Goal: Task Accomplishment & Management: Complete application form

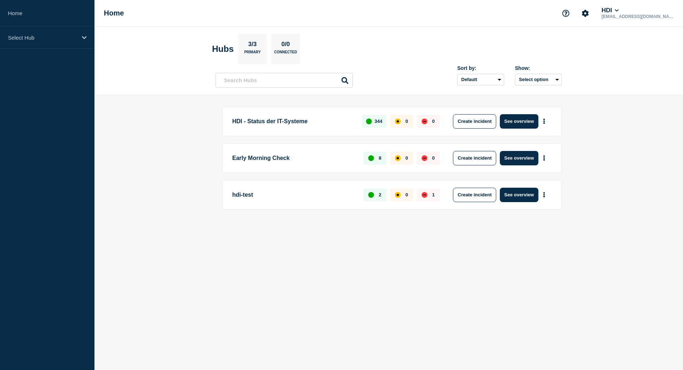
click at [165, 240] on main "HDI - Status der IT-Systeme 344 0 0 Create incident See overview Early Morning …" at bounding box center [388, 170] width 589 height 150
click at [512, 196] on button "See overview" at bounding box center [519, 195] width 38 height 14
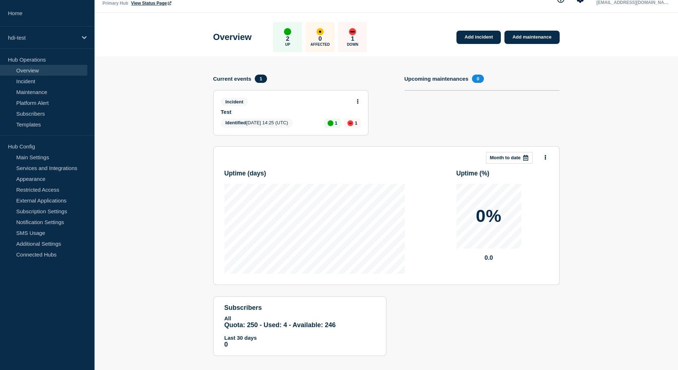
scroll to position [22, 0]
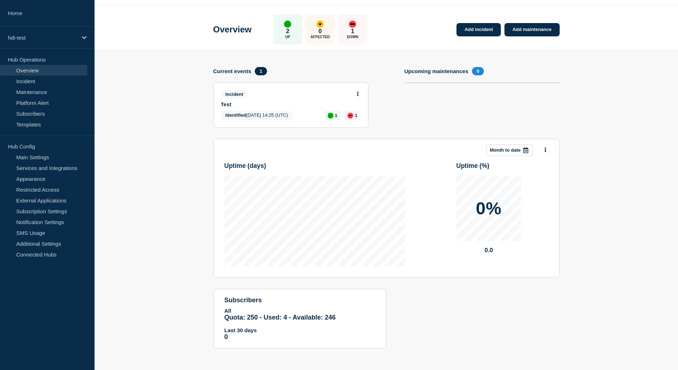
click at [262, 101] on div "Incident Test" at bounding box center [288, 98] width 134 height 17
click at [222, 105] on link "Test" at bounding box center [286, 104] width 130 height 6
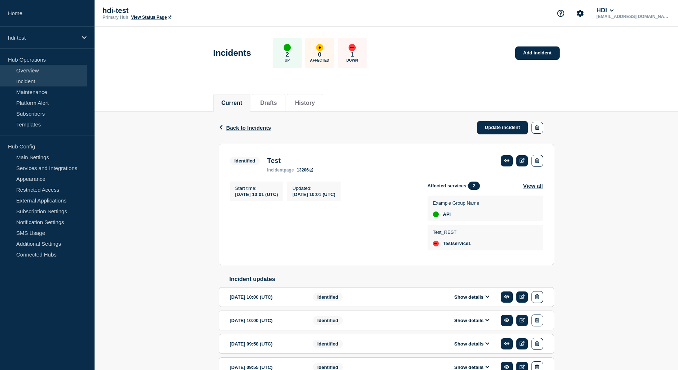
click at [28, 70] on link "Overview" at bounding box center [43, 70] width 87 height 11
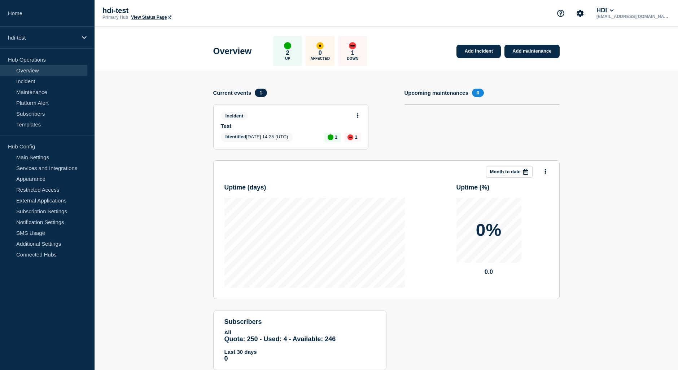
click at [190, 183] on section "Add incident Add maintenance Current events 1 Incident Test Identified 2025-03-…" at bounding box center [385, 226] width 583 height 311
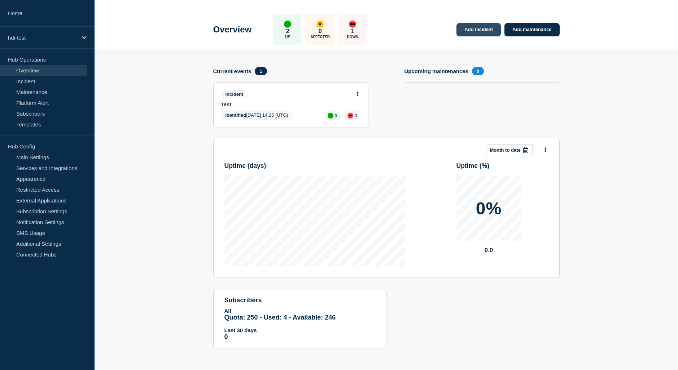
click at [481, 28] on link "Add incident" at bounding box center [478, 29] width 44 height 13
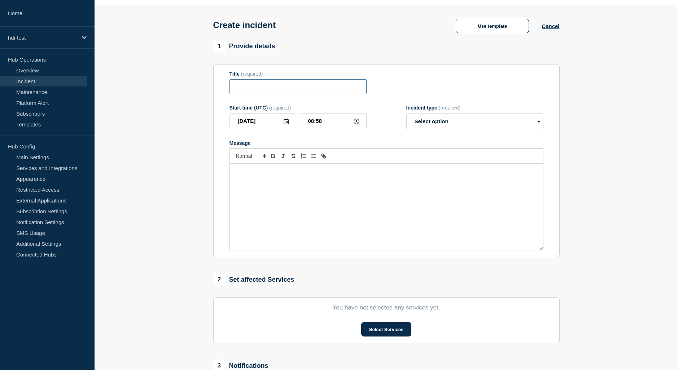
click at [248, 90] on input "Title" at bounding box center [297, 86] width 137 height 15
type input "test"
click at [291, 182] on div "Message" at bounding box center [386, 207] width 313 height 87
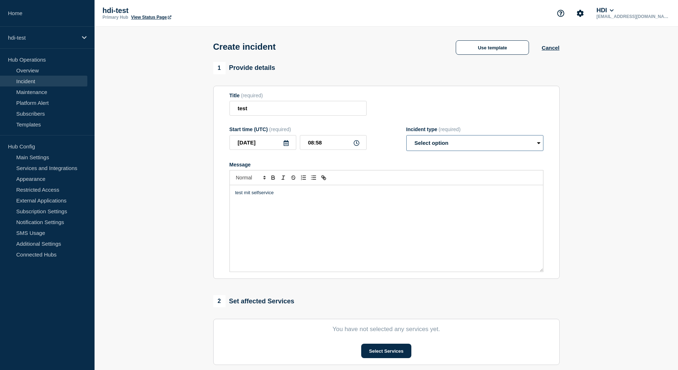
click at [437, 148] on select "Select option Investigating Identified Monitoring" at bounding box center [474, 143] width 137 height 16
select select "identified"
click at [406, 137] on select "Select option Investigating Identified Monitoring" at bounding box center [474, 143] width 137 height 16
click at [186, 181] on section "1 Provide details Title (required) test Start time (UTC) (required) 2025-09-12 …" at bounding box center [385, 268] width 583 height 413
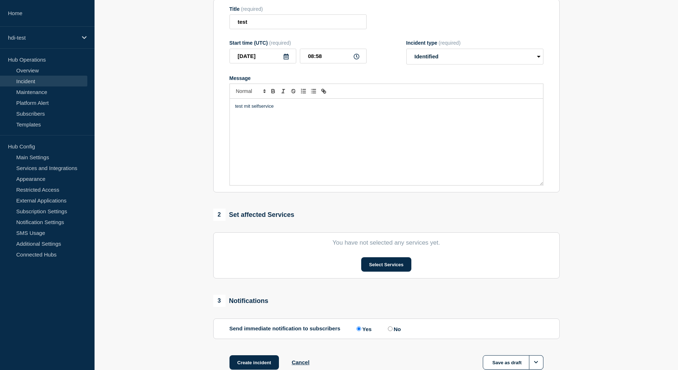
scroll to position [135, 0]
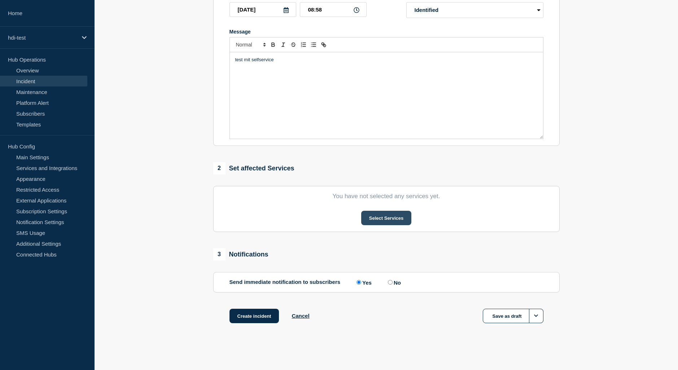
click at [390, 220] on button "Select Services" at bounding box center [386, 218] width 50 height 14
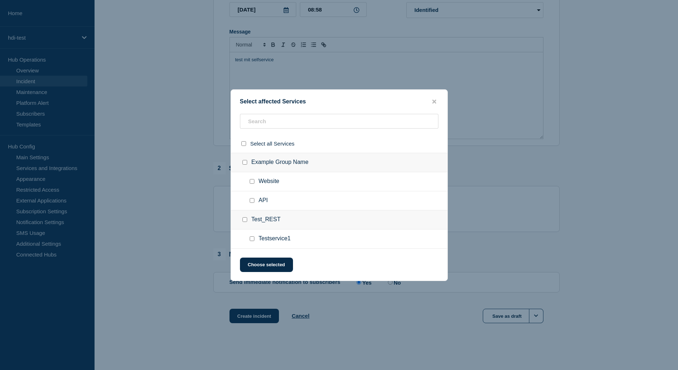
click at [252, 241] on input "Testservice1 checkbox" at bounding box center [252, 239] width 5 height 5
checkbox input "true"
click at [252, 203] on div at bounding box center [253, 200] width 10 height 7
drag, startPoint x: 252, startPoint y: 203, endPoint x: 251, endPoint y: 180, distance: 22.8
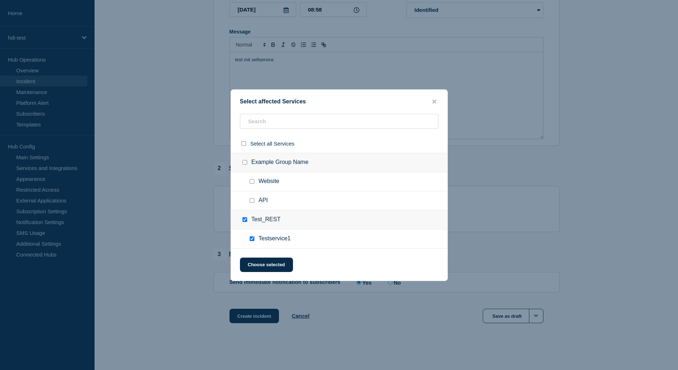
click at [251, 180] on input "Website checkbox" at bounding box center [252, 181] width 5 height 5
checkbox input "true"
click at [250, 202] on input "API checkbox" at bounding box center [252, 200] width 5 height 5
checkbox input "true"
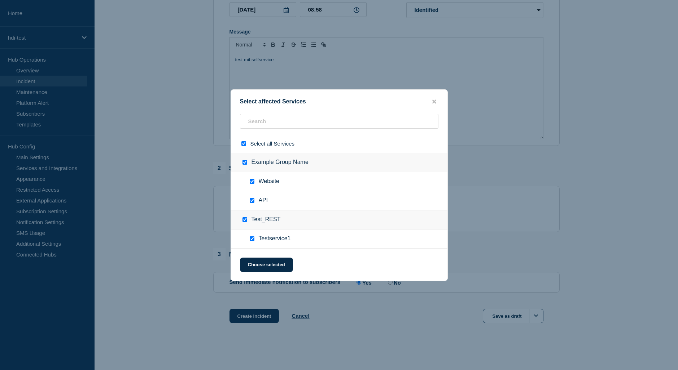
checkbox input "true"
click at [280, 269] on button "Choose selected" at bounding box center [266, 265] width 53 height 14
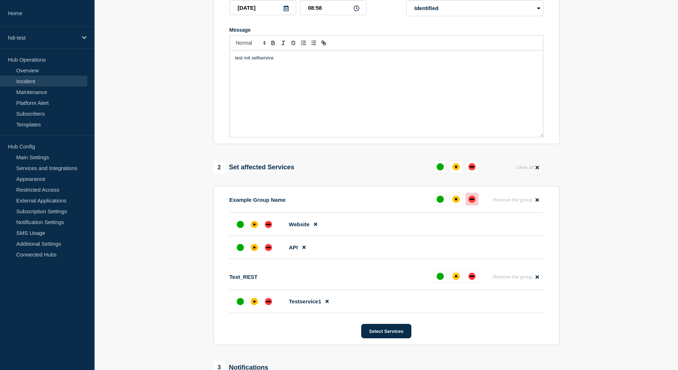
click at [474, 203] on div "down" at bounding box center [471, 199] width 7 height 7
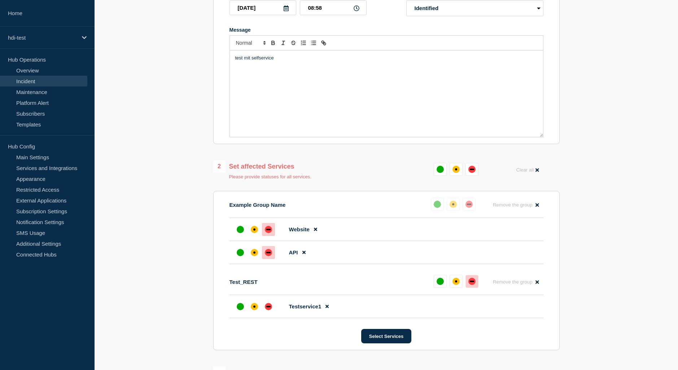
click at [473, 282] on div "down" at bounding box center [472, 281] width 4 height 1
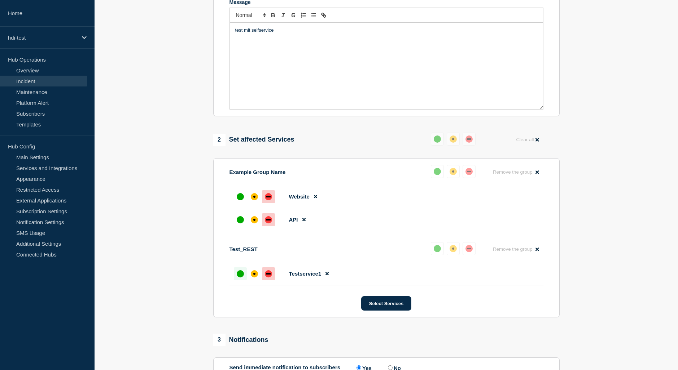
scroll to position [207, 0]
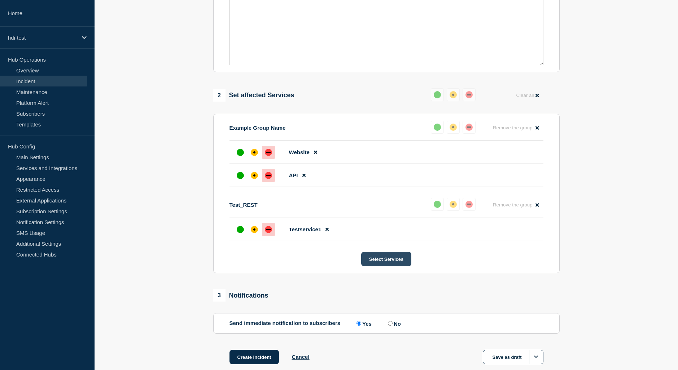
click at [379, 261] on button "Select Services" at bounding box center [386, 259] width 50 height 14
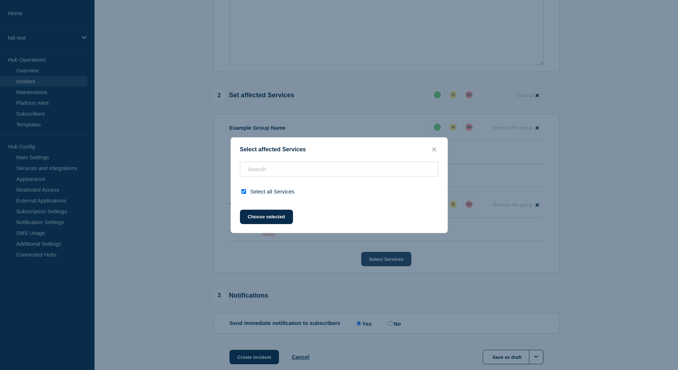
checkbox input "true"
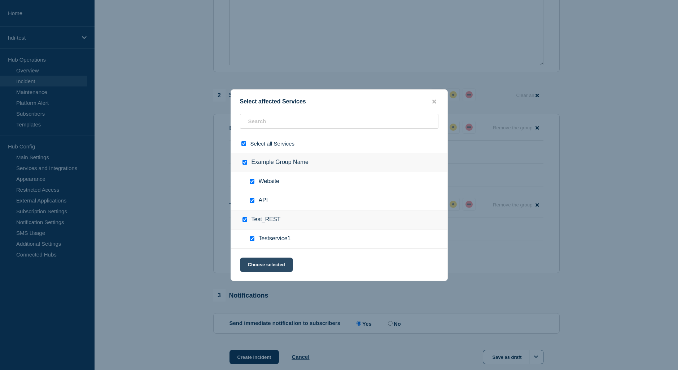
click at [284, 268] on button "Choose selected" at bounding box center [266, 265] width 53 height 14
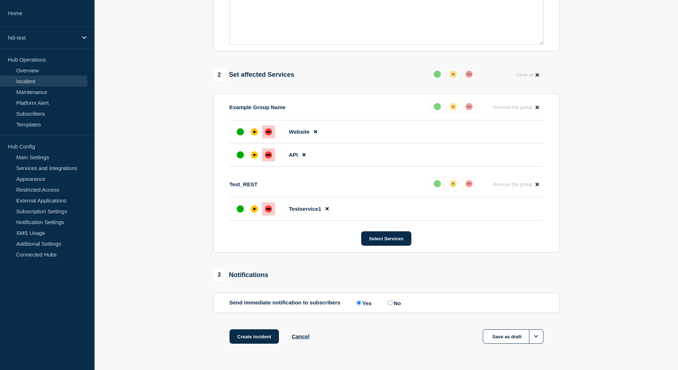
scroll to position [250, 0]
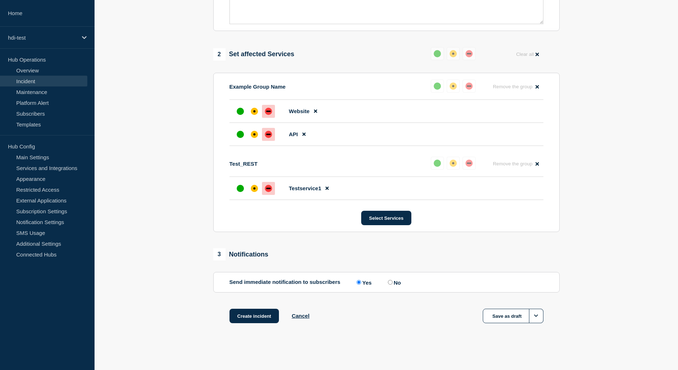
click at [391, 283] on input "No" at bounding box center [390, 282] width 5 height 5
radio input "true"
radio input "false"
click at [259, 318] on button "Create incident" at bounding box center [254, 316] width 50 height 14
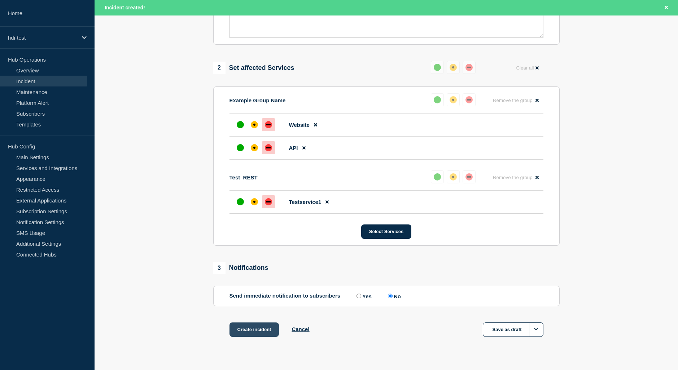
scroll to position [265, 0]
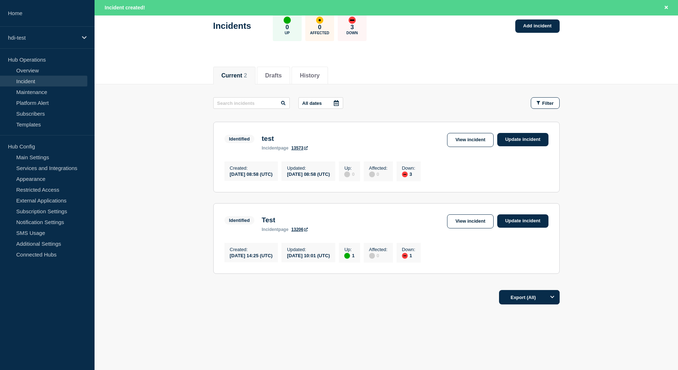
scroll to position [48, 0]
click at [518, 134] on link "Update incident" at bounding box center [522, 139] width 51 height 13
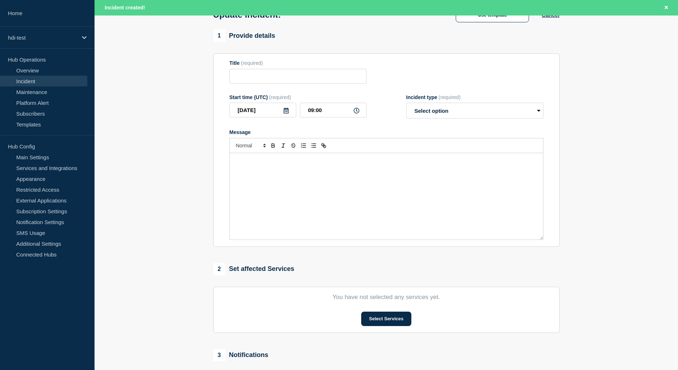
type input "test"
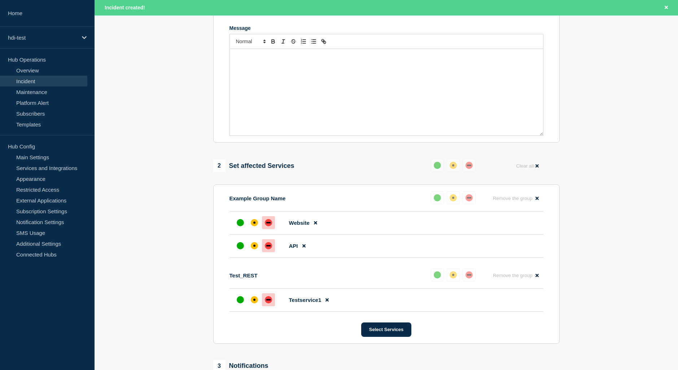
scroll to position [156, 0]
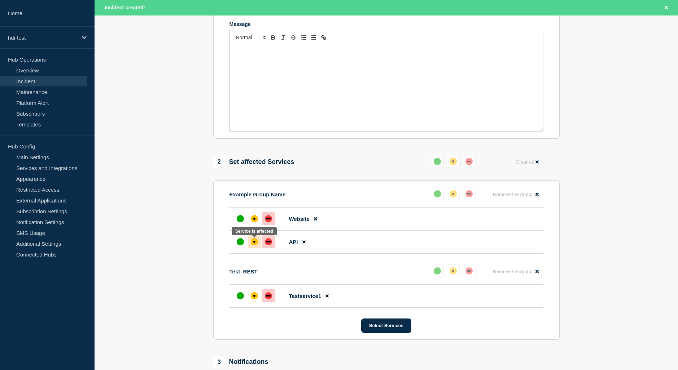
click at [255, 243] on div "affected" at bounding box center [254, 242] width 2 height 2
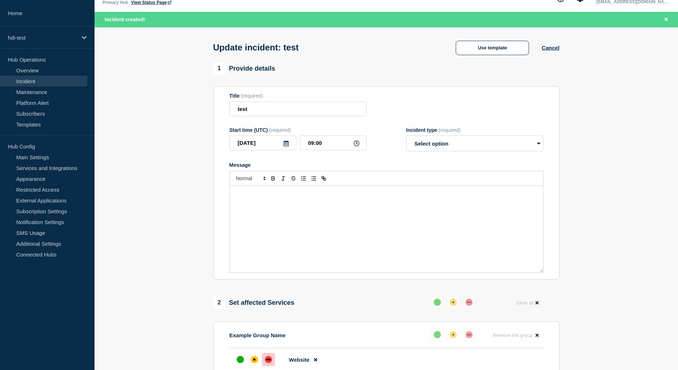
scroll to position [12, 0]
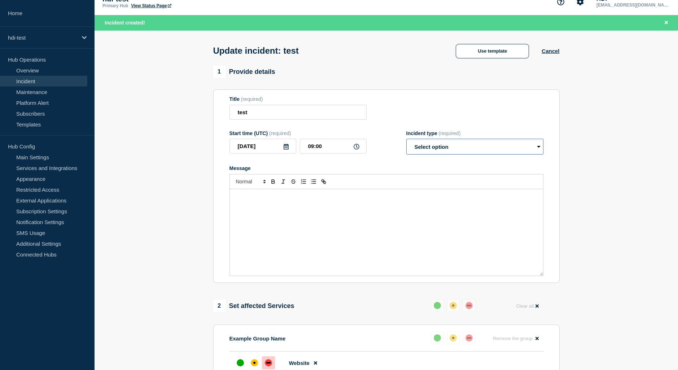
click at [432, 152] on select "Select option Investigating Identified Monitoring Resolved" at bounding box center [474, 147] width 137 height 16
select select "identified"
click at [406, 141] on select "Select option Investigating Identified Monitoring Resolved" at bounding box center [474, 147] width 137 height 16
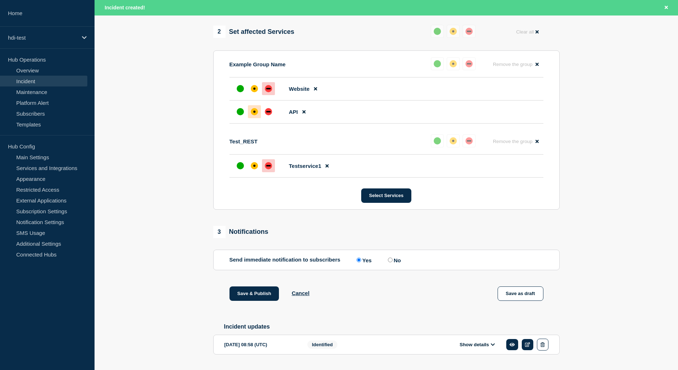
scroll to position [308, 0]
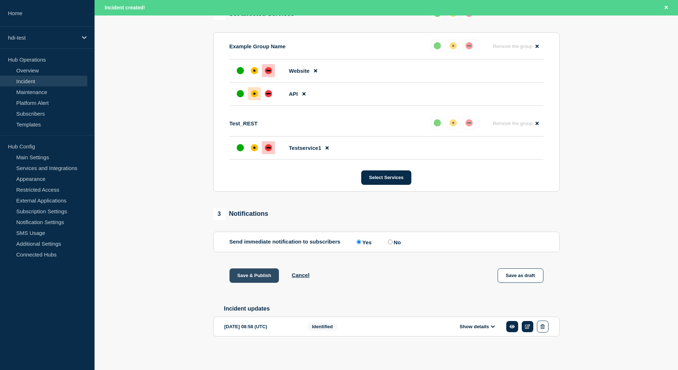
click at [258, 273] on button "Save & Publish" at bounding box center [254, 276] width 50 height 14
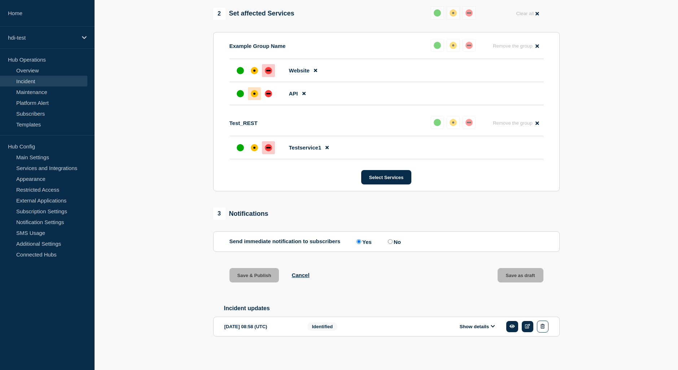
scroll to position [292, 0]
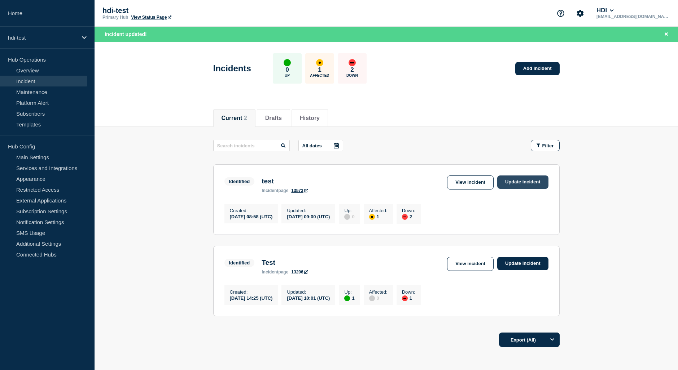
click at [524, 184] on link "Update incident" at bounding box center [522, 182] width 51 height 13
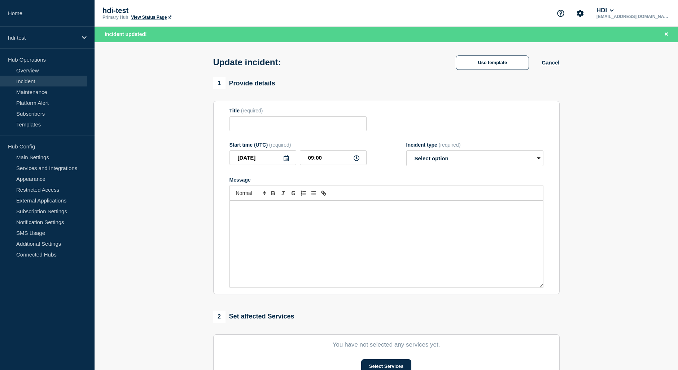
type input "test"
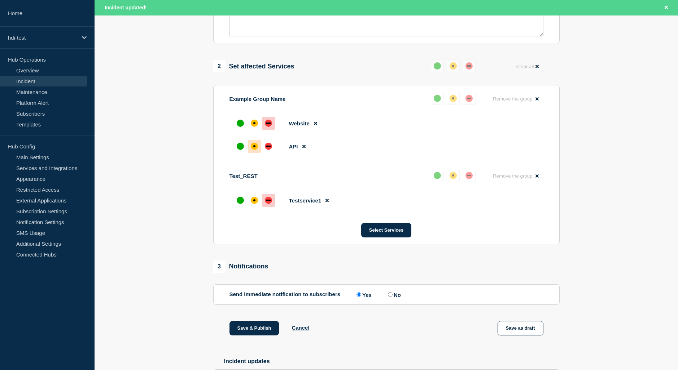
scroll to position [223, 0]
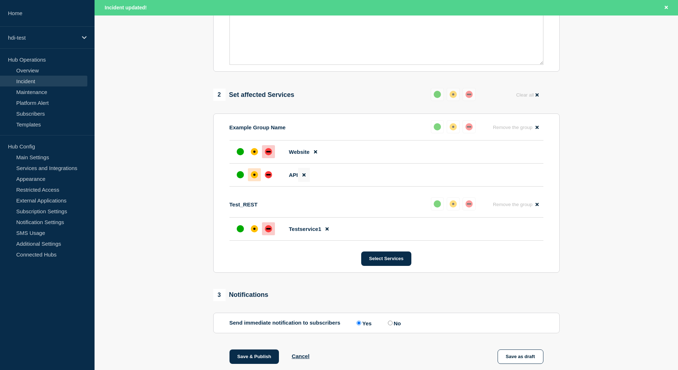
click at [305, 177] on icon at bounding box center [303, 174] width 3 height 3
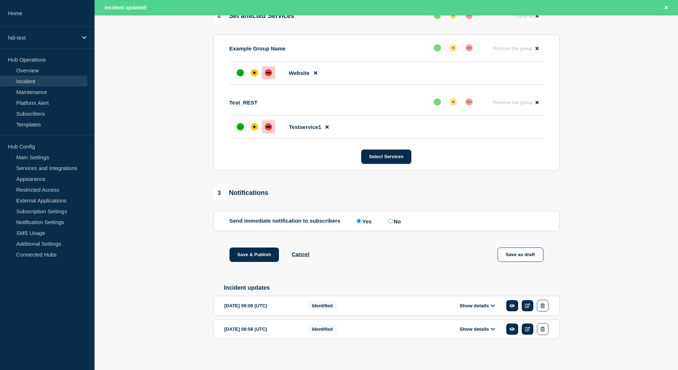
scroll to position [308, 0]
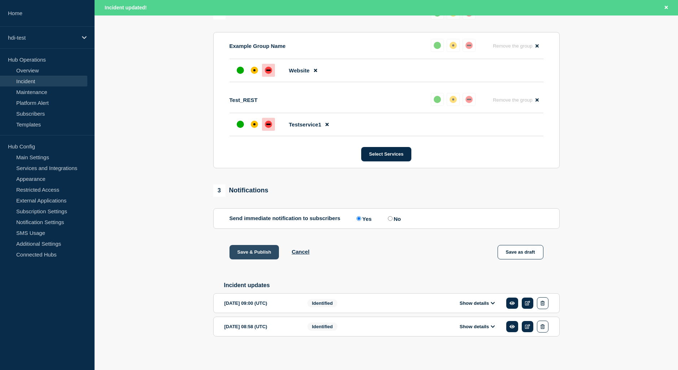
click at [255, 246] on button "Save & Publish" at bounding box center [254, 252] width 50 height 14
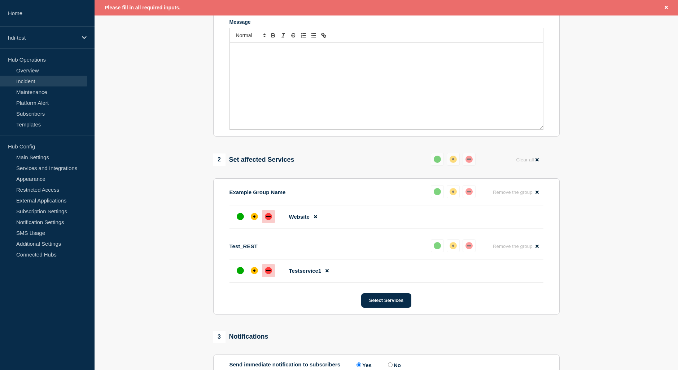
scroll to position [56, 0]
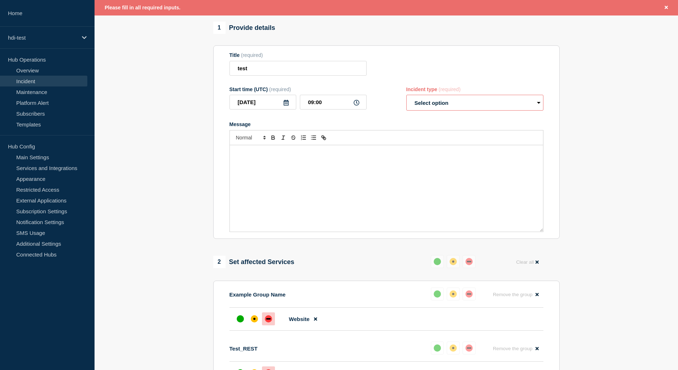
click at [412, 109] on select "Select option Investigating Identified Monitoring Resolved" at bounding box center [474, 103] width 137 height 16
select select "identified"
click at [406, 97] on select "Select option Investigating Identified Monitoring Resolved" at bounding box center [474, 103] width 137 height 16
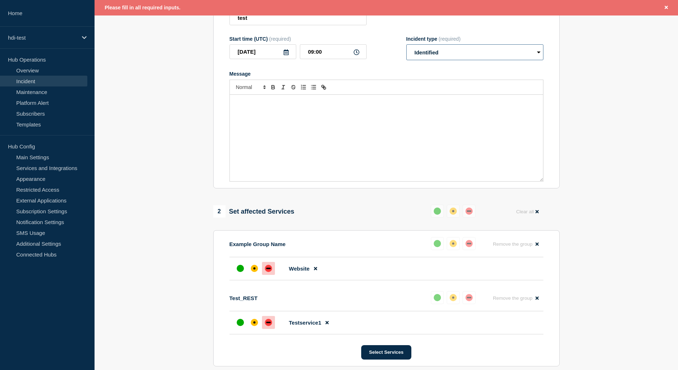
scroll to position [308, 0]
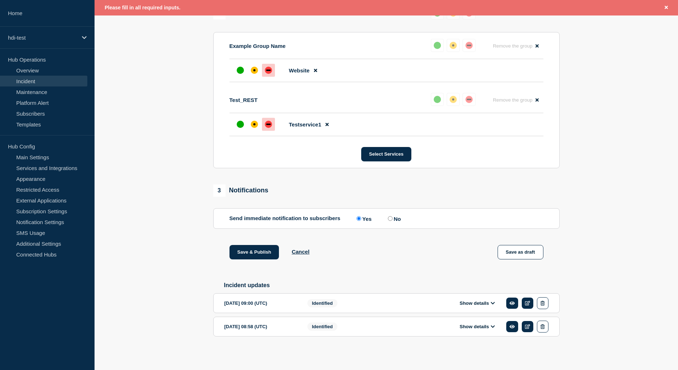
click at [247, 241] on div "1 Provide details Title (required) test Start time (UTC) (required) 2025-09-12 …" at bounding box center [386, 66] width 355 height 587
click at [247, 246] on button "Save & Publish" at bounding box center [254, 252] width 50 height 14
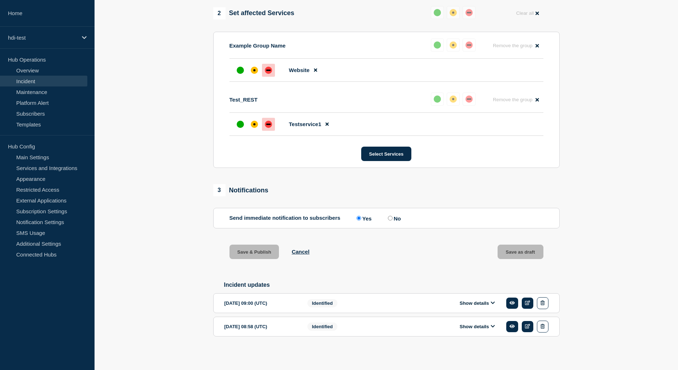
scroll to position [292, 0]
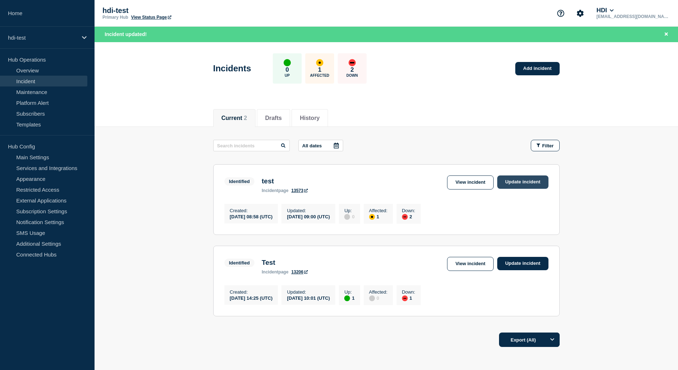
click at [518, 182] on link "Update incident" at bounding box center [522, 182] width 51 height 13
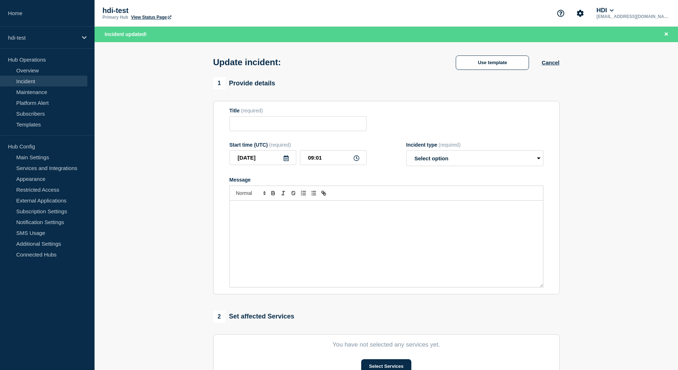
type input "test"
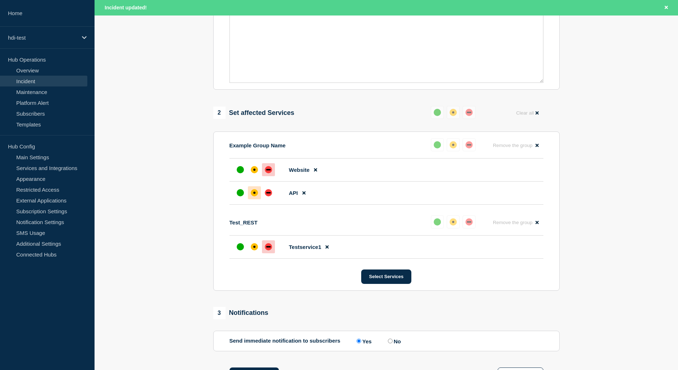
scroll to position [216, 0]
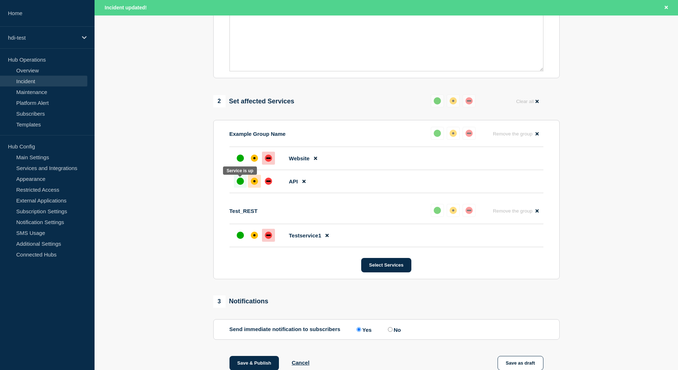
click at [242, 184] on div "up" at bounding box center [240, 181] width 7 height 7
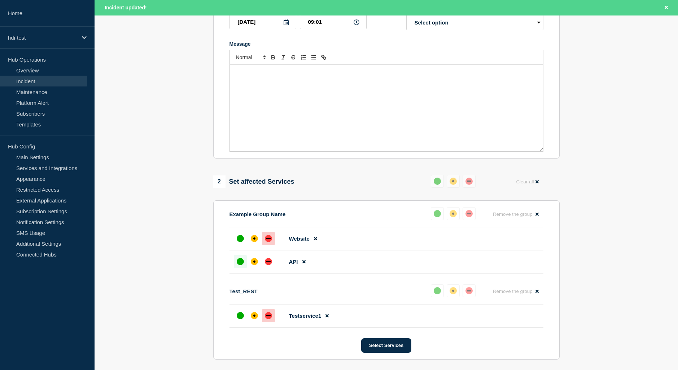
scroll to position [72, 0]
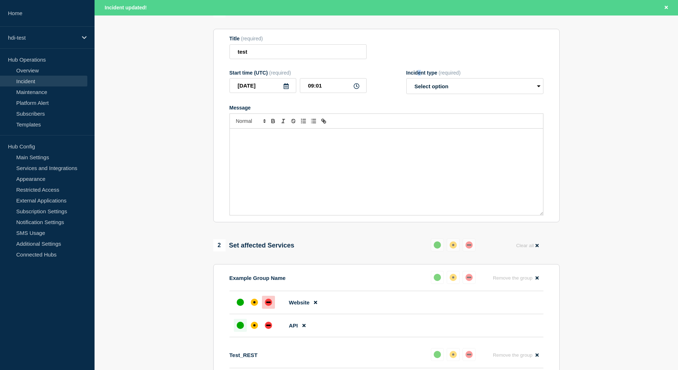
click at [419, 76] on div "Incident type (required)" at bounding box center [474, 73] width 137 height 6
drag, startPoint x: 419, startPoint y: 77, endPoint x: 421, endPoint y: 87, distance: 9.8
click at [421, 87] on select "Select option Investigating Identified Monitoring Resolved" at bounding box center [474, 86] width 137 height 16
select select "identified"
click at [406, 80] on select "Select option Investigating Identified Monitoring Resolved" at bounding box center [474, 86] width 137 height 16
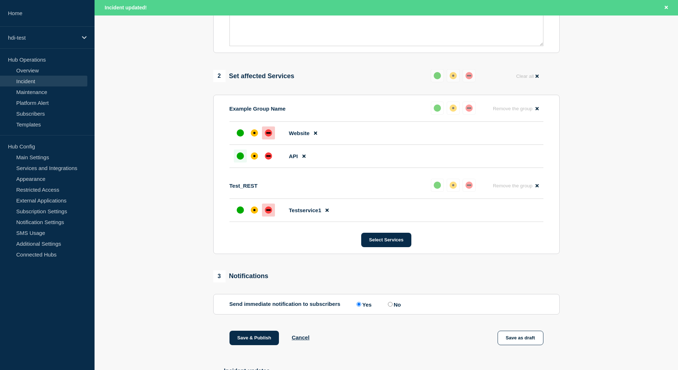
scroll to position [325, 0]
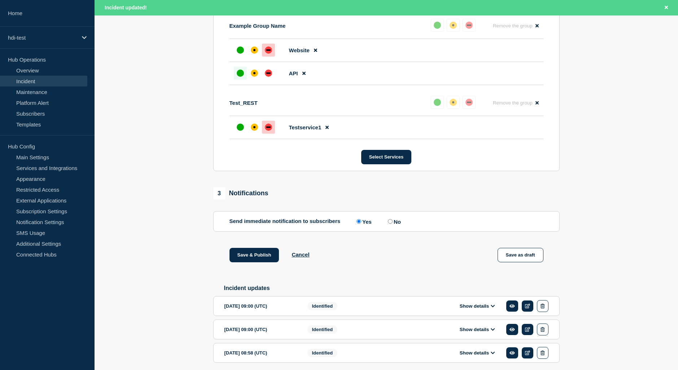
click at [256, 247] on div "1 Provide details Title (required) test Start time (UTC) (required) 2025-09-12 …" at bounding box center [386, 69] width 355 height 633
click at [252, 258] on button "Save & Publish" at bounding box center [254, 255] width 50 height 14
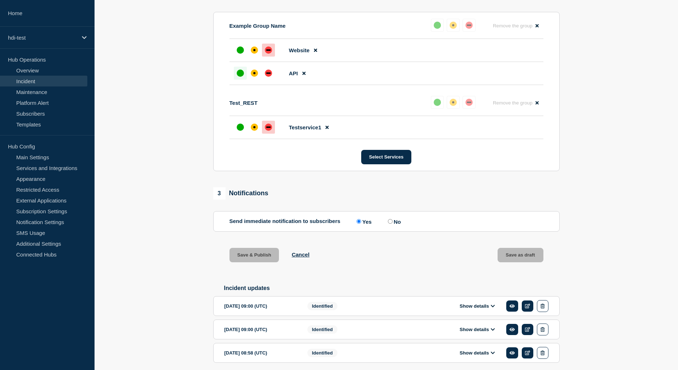
scroll to position [309, 0]
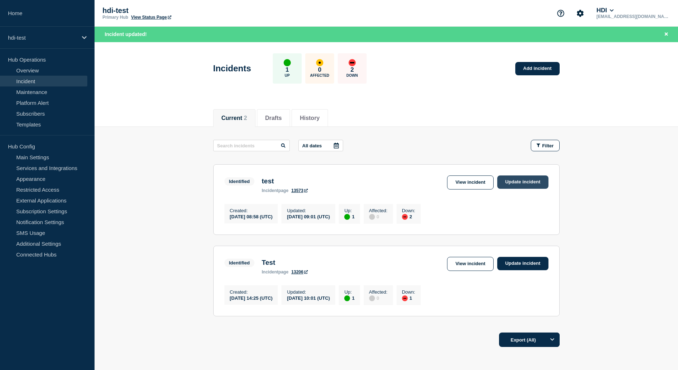
click at [508, 181] on link "Update incident" at bounding box center [522, 182] width 51 height 13
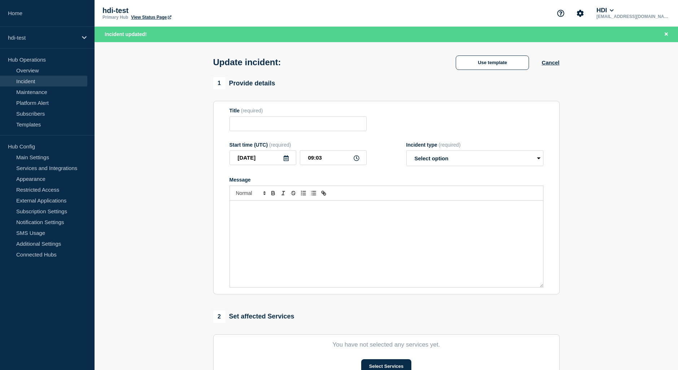
type input "test"
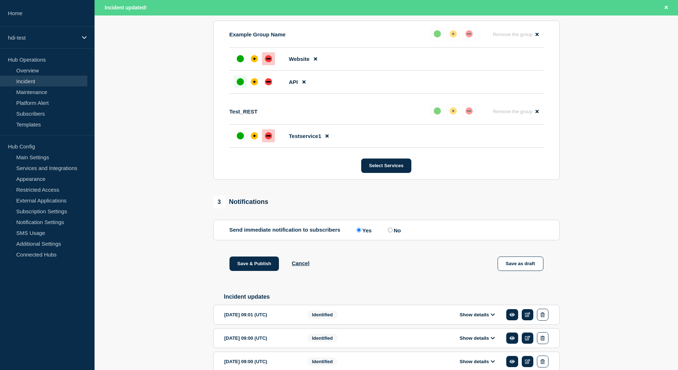
scroll to position [378, 0]
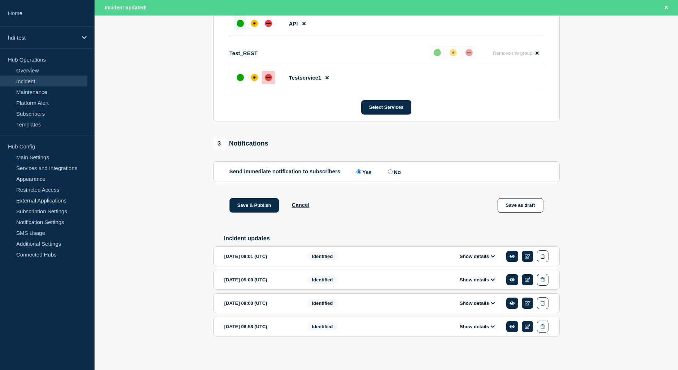
click at [493, 256] on icon at bounding box center [492, 256] width 4 height 5
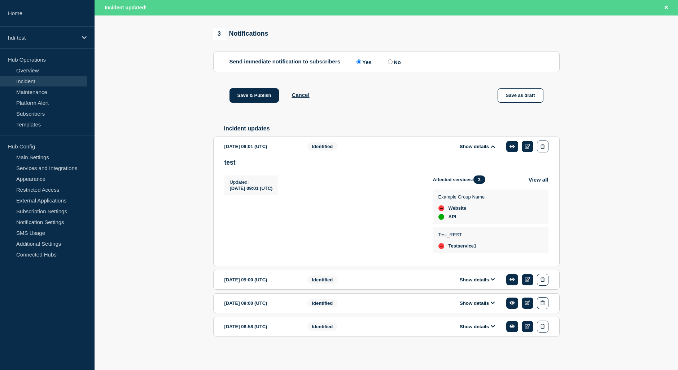
scroll to position [490, 0]
click at [528, 145] on icon at bounding box center [527, 146] width 5 height 5
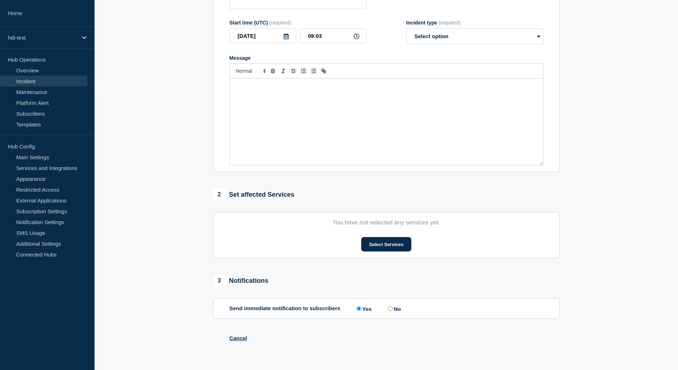
type input "test"
type input "09:01"
select select "identified"
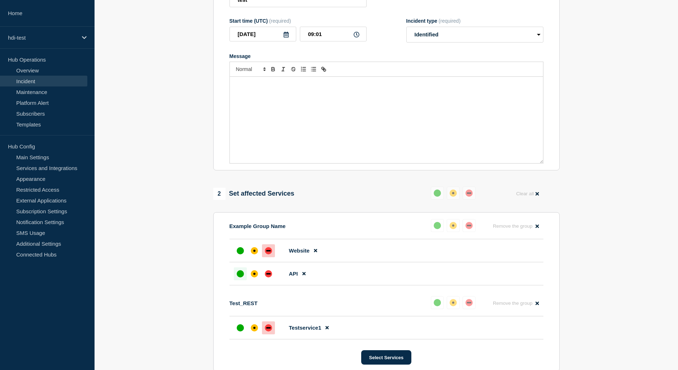
scroll to position [232, 0]
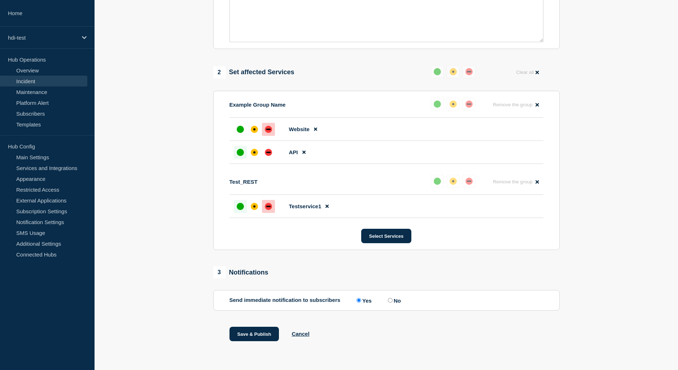
click at [242, 208] on div "up" at bounding box center [240, 206] width 7 height 7
click at [243, 134] on div at bounding box center [240, 129] width 13 height 13
click at [242, 150] on div "up" at bounding box center [240, 152] width 7 height 7
click at [266, 331] on button "Save & Publish" at bounding box center [254, 334] width 50 height 14
